Goal: Find specific page/section: Find specific page/section

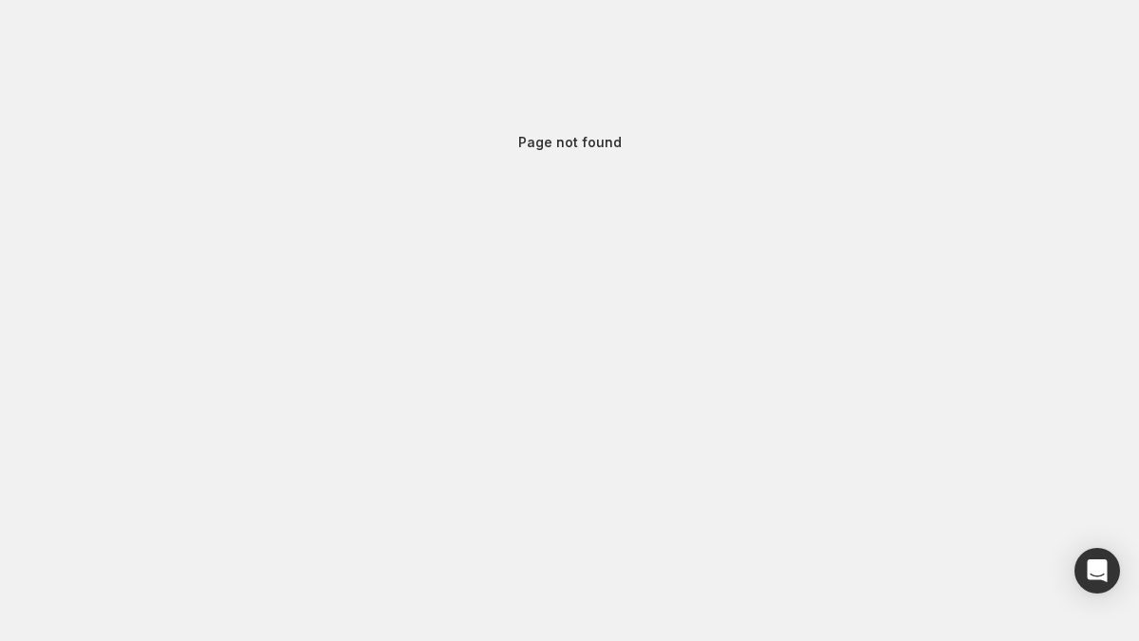
click at [559, 140] on p "Page not found" at bounding box center [569, 142] width 103 height 19
click at [608, 145] on p "Page not found" at bounding box center [569, 142] width 103 height 19
